Goal: Task Accomplishment & Management: Manage account settings

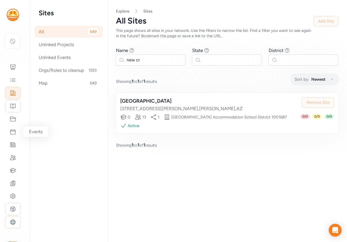
click at [210, 148] on div "Showing 1 to 1 of 1 results" at bounding box center [227, 145] width 222 height 6
click at [13, 222] on icon at bounding box center [13, 222] width 6 height 6
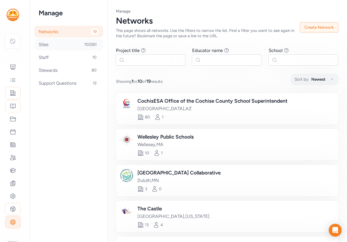
click at [58, 43] on div "Sites 102261" at bounding box center [68, 45] width 69 height 12
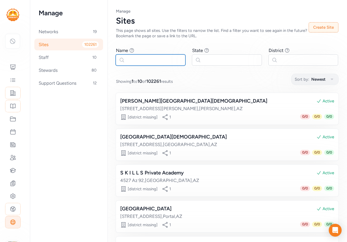
click at [158, 62] on input "text" at bounding box center [151, 59] width 70 height 11
paste input "[GEOGRAPHIC_DATA]"
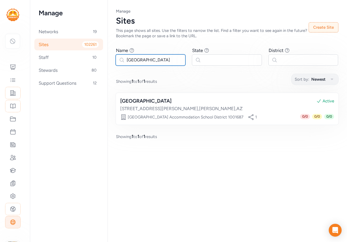
type input "[GEOGRAPHIC_DATA]"
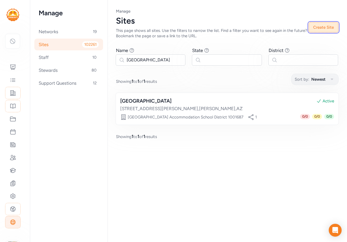
click at [326, 29] on button "Create Site" at bounding box center [324, 27] width 30 height 10
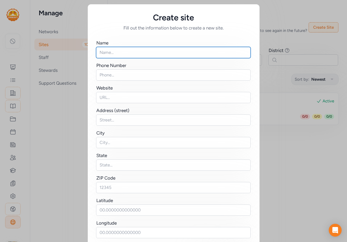
click at [116, 53] on input "text" at bounding box center [173, 52] width 155 height 11
paste input "[GEOGRAPHIC_DATA]"
type input "[GEOGRAPHIC_DATA]"
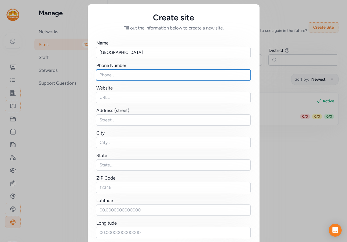
click at [112, 74] on input "text" at bounding box center [173, 74] width 155 height 11
paste input "5208033380"
type input "5208033380"
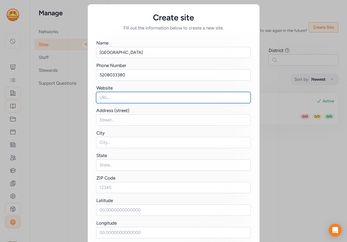
click at [103, 99] on input "text" at bounding box center [173, 97] width 155 height 11
paste input "https://www.newcrossroadsacademy.org/"
type input "https://www.newcrossroadsacademy.org/"
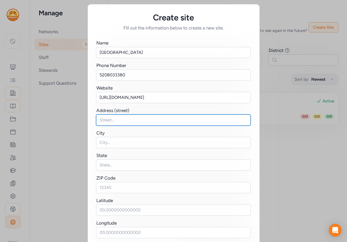
click at [123, 119] on input "text" at bounding box center [173, 120] width 155 height 11
paste input "4001 E. Foothills Dr. Suite A"
type input "4001 E. Foothills Dr. Suite A"
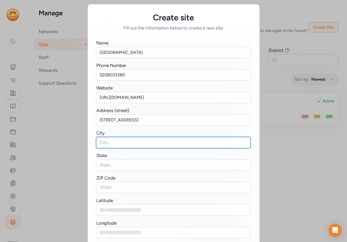
click at [110, 140] on input "text" at bounding box center [173, 142] width 155 height 11
click at [104, 145] on input "text" at bounding box center [173, 142] width 155 height 11
paste input "[GEOGRAPHIC_DATA]"
type input "[GEOGRAPHIC_DATA]"
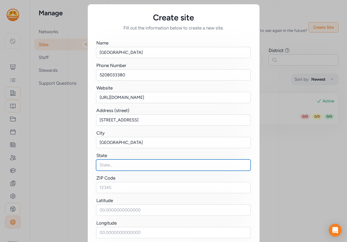
click at [104, 163] on input "text" at bounding box center [173, 165] width 155 height 11
type input "AZ"
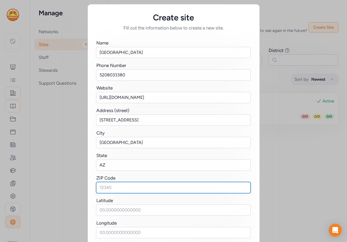
click at [115, 184] on input "text" at bounding box center [173, 187] width 155 height 11
click at [100, 188] on input "text" at bounding box center [173, 187] width 155 height 11
paste input "85635"
type input "85635"
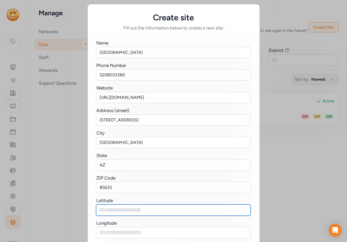
click at [116, 213] on input "text" at bounding box center [173, 210] width 155 height 11
paste input "31.5461332657689, -110.25670403932492"
drag, startPoint x: 135, startPoint y: 210, endPoint x: 202, endPoint y: 211, distance: 66.8
click at [202, 211] on input "31.5461332657689, -110.25670403932492" at bounding box center [173, 210] width 155 height 11
type input "31.5461332657689,"
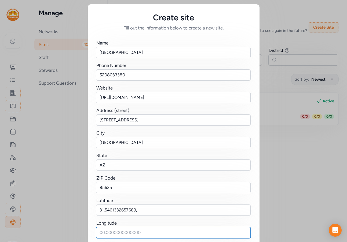
click at [124, 235] on input "text" at bounding box center [173, 232] width 155 height 11
paste input "-110.25670403932492"
type input "-110.25670403932492"
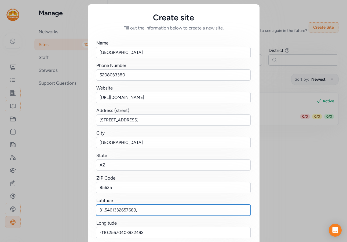
click at [140, 208] on input "31.5461332657689," at bounding box center [173, 210] width 155 height 11
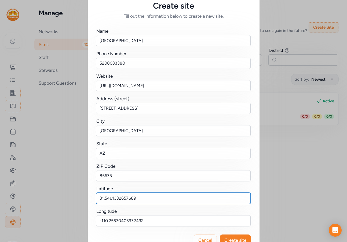
scroll to position [28, 0]
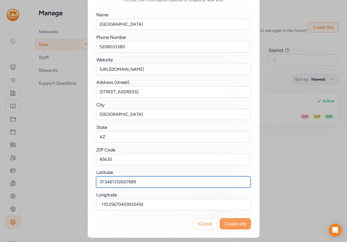
type input "31.5461332657689"
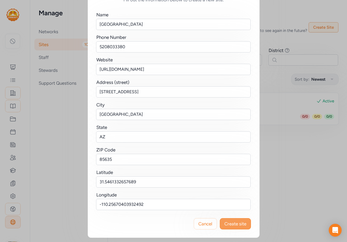
click at [243, 225] on span "Create site" at bounding box center [235, 224] width 22 height 6
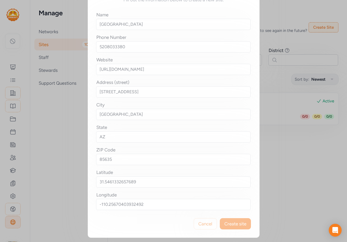
scroll to position [0, 0]
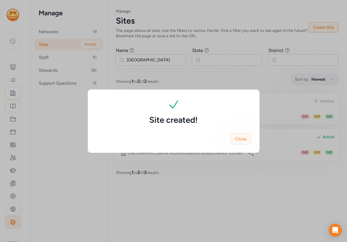
click at [239, 140] on span "Close" at bounding box center [241, 139] width 12 height 6
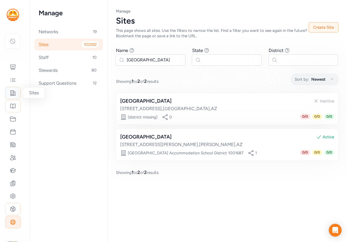
click at [12, 95] on icon at bounding box center [13, 93] width 6 height 6
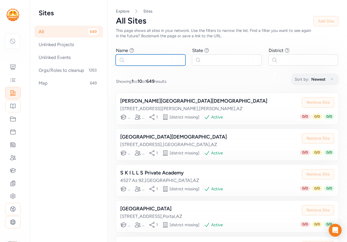
click at [143, 63] on input "text" at bounding box center [151, 59] width 70 height 11
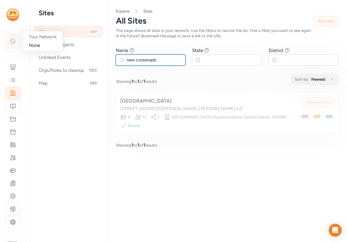
type input "new crossroads"
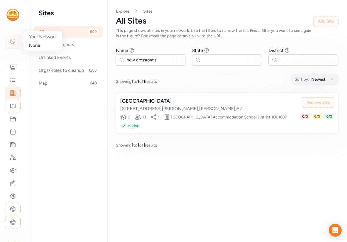
click at [13, 45] on div at bounding box center [12, 41] width 15 height 15
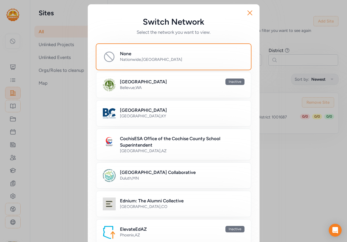
click at [151, 136] on h2 "CochisESA Office of the Cochise County School Superintendent" at bounding box center [182, 142] width 125 height 13
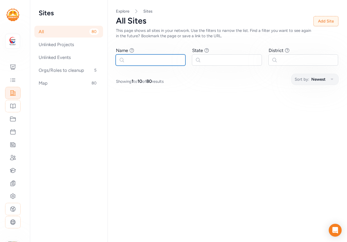
click at [138, 60] on input "text" at bounding box center [151, 59] width 70 height 11
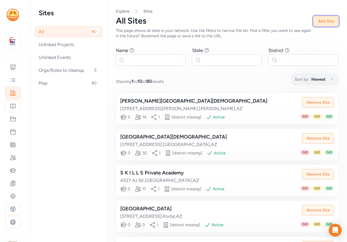
click at [322, 17] on button "Add Site" at bounding box center [325, 21] width 25 height 10
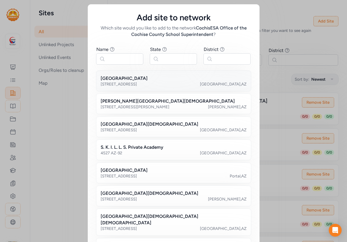
click at [134, 82] on div "4001 E. Foothills Dr. Suite A" at bounding box center [119, 84] width 36 height 5
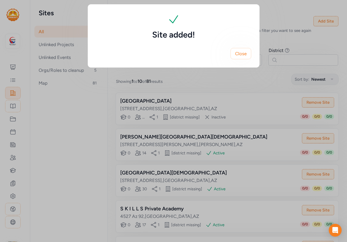
click at [189, 106] on div "Site added! Close" at bounding box center [173, 121] width 347 height 242
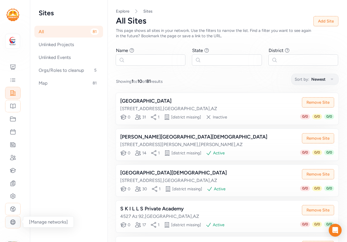
click at [12, 225] on icon at bounding box center [13, 222] width 6 height 6
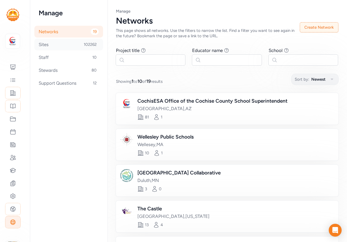
click at [50, 40] on div "Sites 102262" at bounding box center [68, 45] width 69 height 12
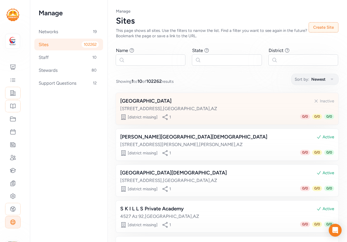
click at [190, 102] on div "New Crossroads Academy Inactive" at bounding box center [227, 101] width 214 height 8
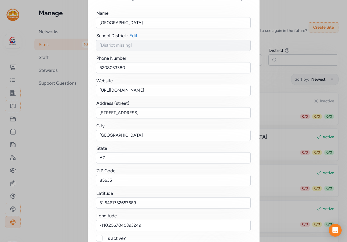
scroll to position [68, 0]
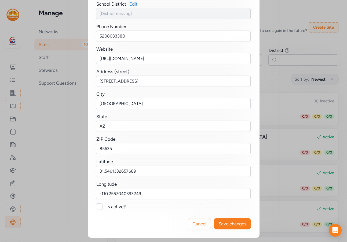
click at [98, 206] on div at bounding box center [99, 207] width 6 height 6
checkbox input "true"
click at [233, 222] on span "Save changes" at bounding box center [232, 224] width 28 height 6
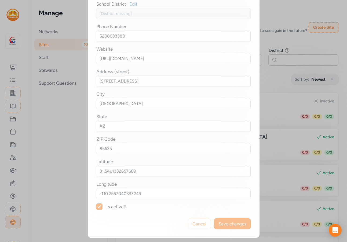
scroll to position [0, 0]
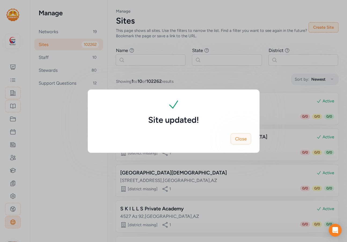
click at [244, 136] on span "Close" at bounding box center [241, 139] width 12 height 6
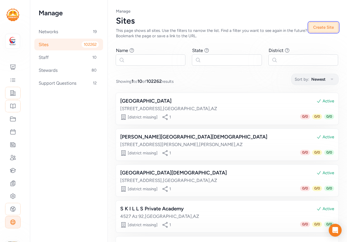
click at [323, 30] on button "Create Site" at bounding box center [324, 27] width 30 height 10
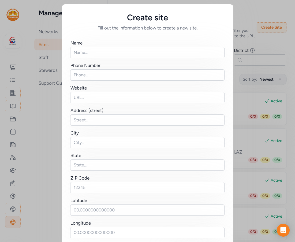
scroll to position [28, 0]
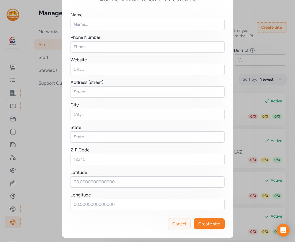
click at [181, 224] on span "Cancel" at bounding box center [180, 224] width 14 height 6
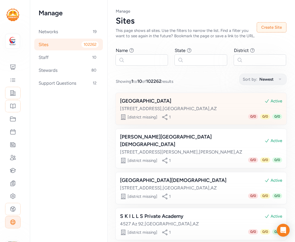
click at [171, 105] on div "[GEOGRAPHIC_DATA]" at bounding box center [145, 101] width 51 height 8
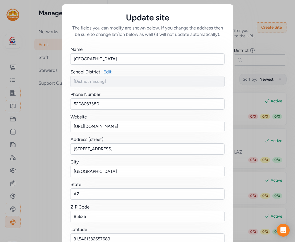
click at [266, 30] on div "Update site The fields you can modify are shown below. If you change the addres…" at bounding box center [147, 155] width 295 height 310
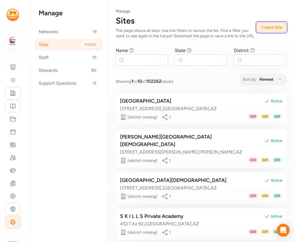
click at [263, 31] on button "Create Site" at bounding box center [272, 27] width 30 height 10
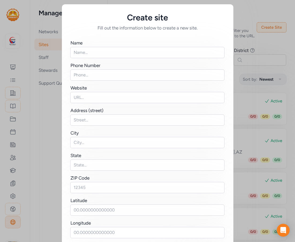
click at [246, 16] on div "Create site Fill out the information below to create a new site. Name Phone Num…" at bounding box center [147, 135] width 295 height 270
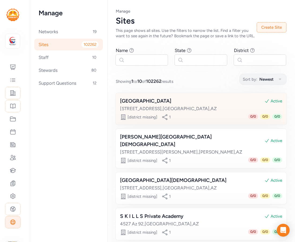
click at [182, 111] on div "4001 E Foothills Dr Suite A , Sierra Vista , AZ" at bounding box center [201, 108] width 162 height 6
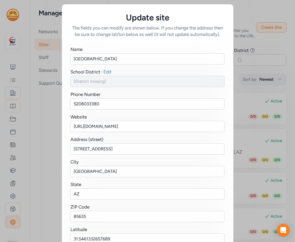
click at [248, 16] on div "Update site The fields you can modify are shown below. If you change the addres…" at bounding box center [147, 155] width 295 height 310
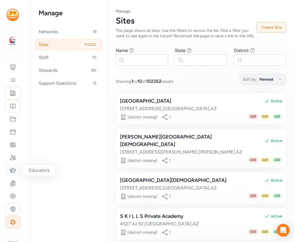
click at [14, 174] on icon at bounding box center [13, 170] width 6 height 6
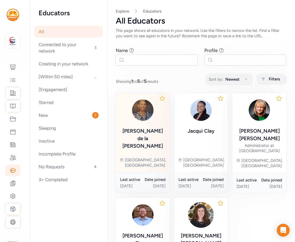
click at [146, 134] on div "[PERSON_NAME] de la [PERSON_NAME]" at bounding box center [143, 138] width 46 height 23
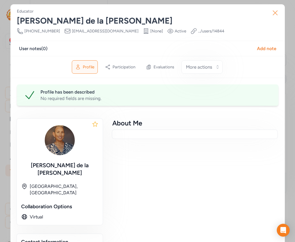
click at [275, 14] on icon "button" at bounding box center [275, 13] width 4 height 4
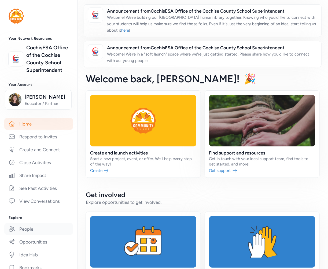
click at [27, 235] on link "People" at bounding box center [38, 229] width 69 height 12
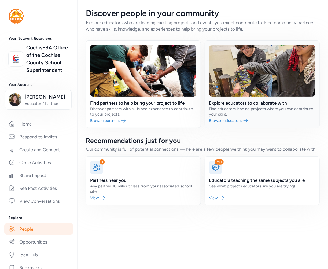
click at [261, 100] on link at bounding box center [262, 84] width 115 height 87
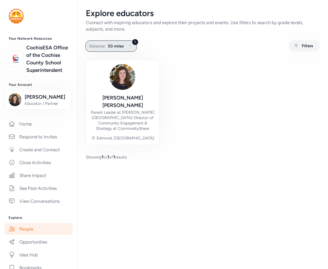
click at [117, 46] on span "50 miles" at bounding box center [116, 46] width 16 height 6
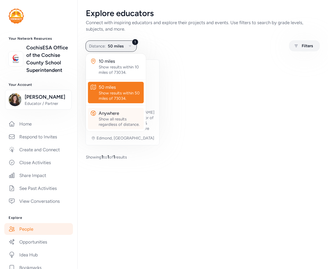
click at [117, 117] on div "Show all results regardless of distance." at bounding box center [120, 121] width 43 height 11
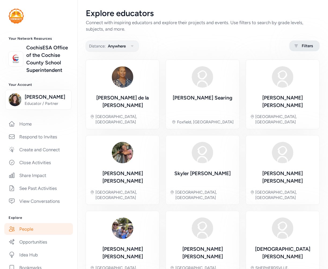
click at [305, 46] on span "Filters" at bounding box center [307, 46] width 11 height 6
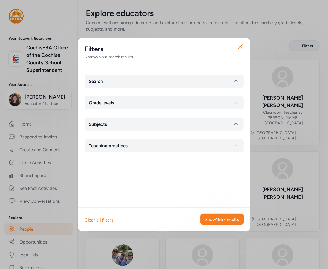
click at [197, 29] on div "Close Filters Narrow your search results. Search Grade levels Subjects Teaching…" at bounding box center [164, 134] width 328 height 269
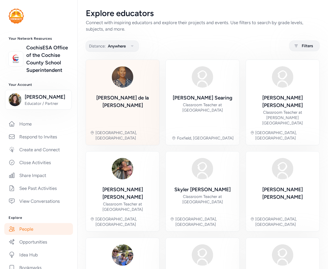
click at [127, 97] on div "[PERSON_NAME] de la [PERSON_NAME]" at bounding box center [122, 101] width 65 height 15
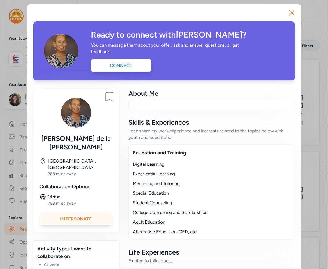
click at [92, 213] on div "Impersonate" at bounding box center [76, 219] width 73 height 13
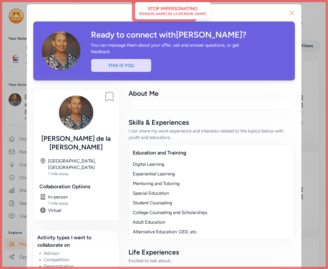
click at [291, 11] on icon "button" at bounding box center [292, 13] width 9 height 9
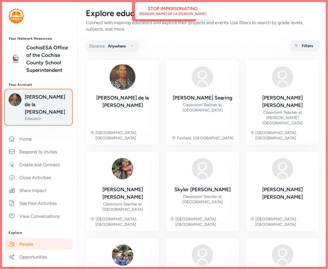
click at [37, 106] on span "[PERSON_NAME] de la [PERSON_NAME]" at bounding box center [46, 104] width 43 height 23
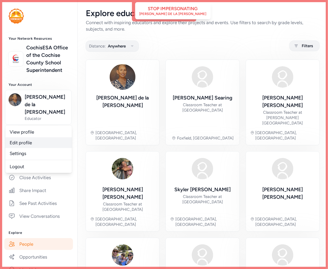
click at [30, 144] on link "Edit profile" at bounding box center [38, 142] width 67 height 11
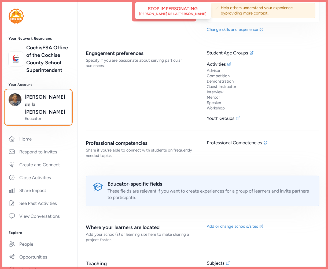
scroll to position [769, 0]
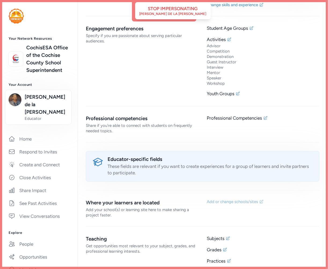
click at [242, 199] on div "Add or change schools/sites" at bounding box center [232, 201] width 51 height 5
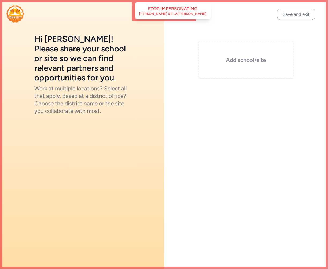
click at [237, 55] on div "Add school/site" at bounding box center [247, 60] width 96 height 38
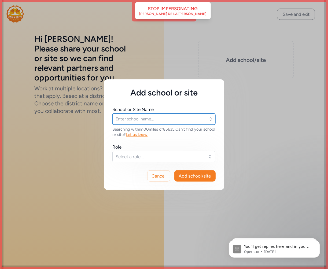
click at [125, 119] on input "text" at bounding box center [163, 119] width 103 height 11
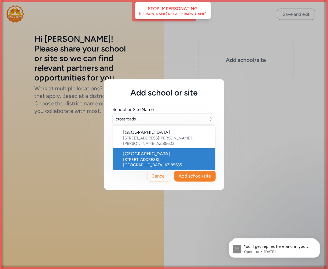
click at [136, 151] on div "[GEOGRAPHIC_DATA]" at bounding box center [166, 154] width 87 height 6
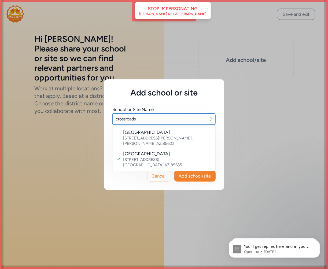
type input "[GEOGRAPHIC_DATA]"
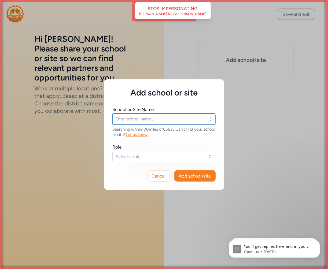
type input "[GEOGRAPHIC_DATA]"
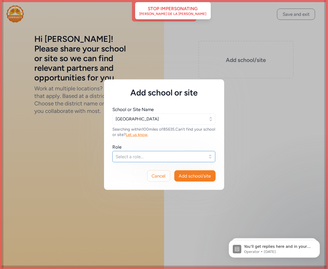
click at [140, 159] on span "Select a role..." at bounding box center [160, 156] width 89 height 6
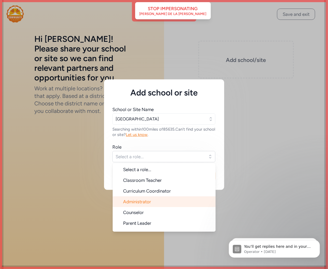
click at [142, 203] on span "Administrator" at bounding box center [137, 201] width 28 height 5
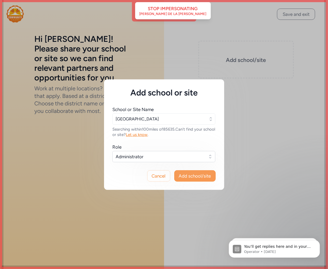
click at [197, 177] on span "Add school/site" at bounding box center [195, 176] width 32 height 6
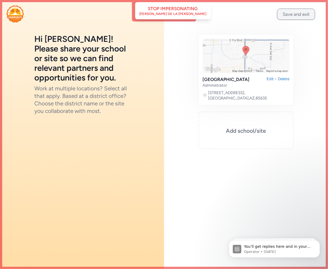
click at [308, 17] on button "Save and exit" at bounding box center [296, 14] width 38 height 11
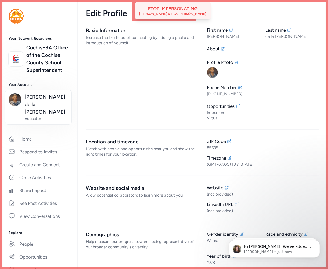
click at [174, 11] on div "Stop impersonating" at bounding box center [173, 8] width 50 height 6
